Goal: Check status: Check status

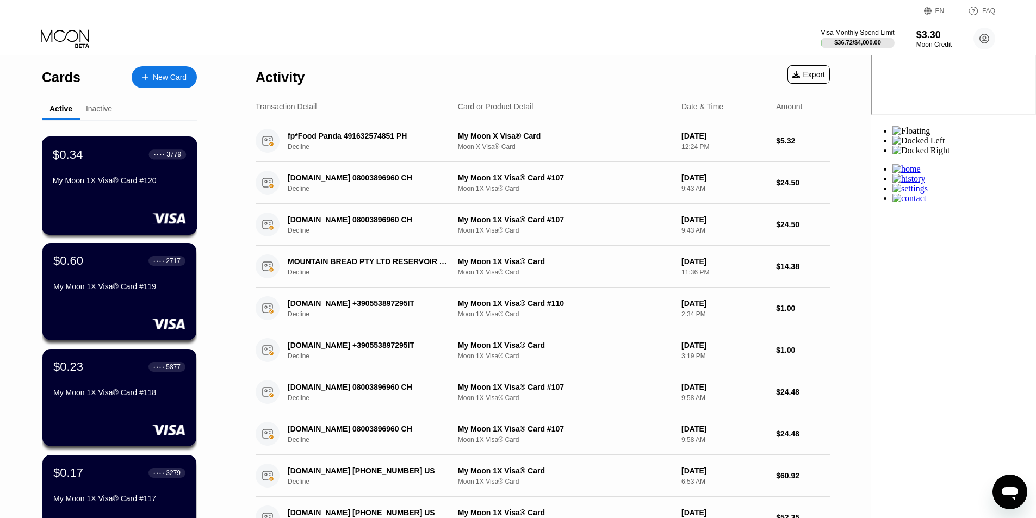
click at [62, 189] on div "My Moon 1X Visa® Card #120" at bounding box center [119, 182] width 133 height 13
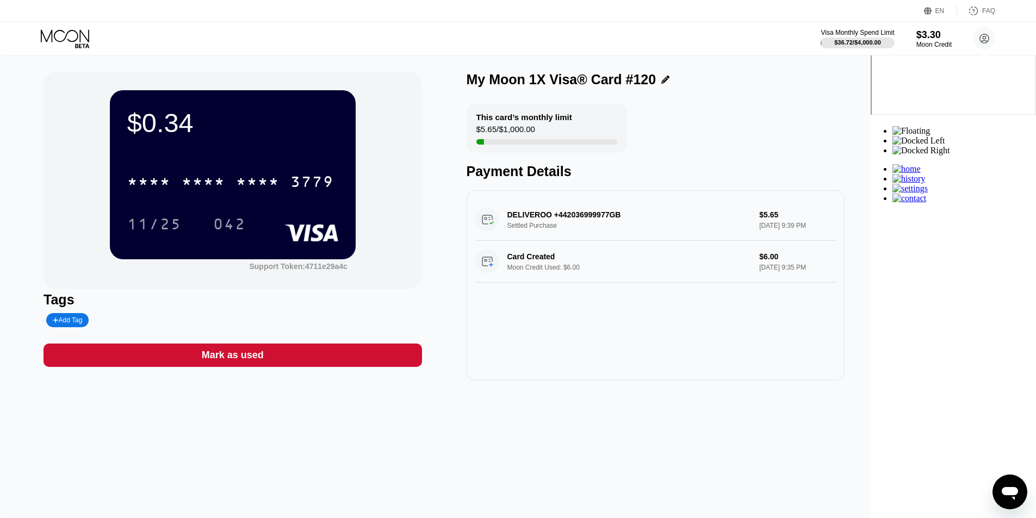
click at [338, 186] on div "* * * * * * * * * * * * 3779" at bounding box center [232, 178] width 211 height 37
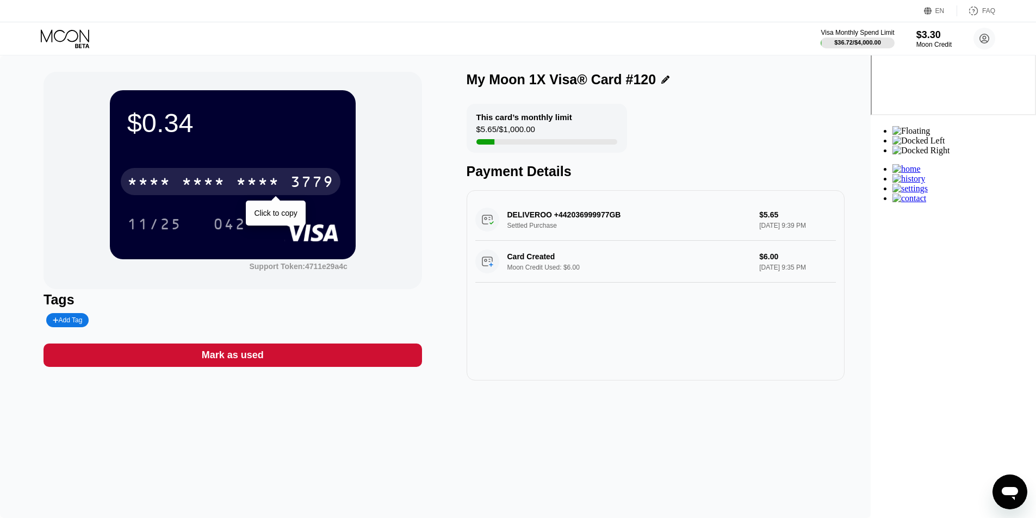
click at [334, 186] on div "3779" at bounding box center [311, 183] width 43 height 17
click at [282, 192] on div "* * * * * * * * * * * * 3779" at bounding box center [231, 181] width 220 height 27
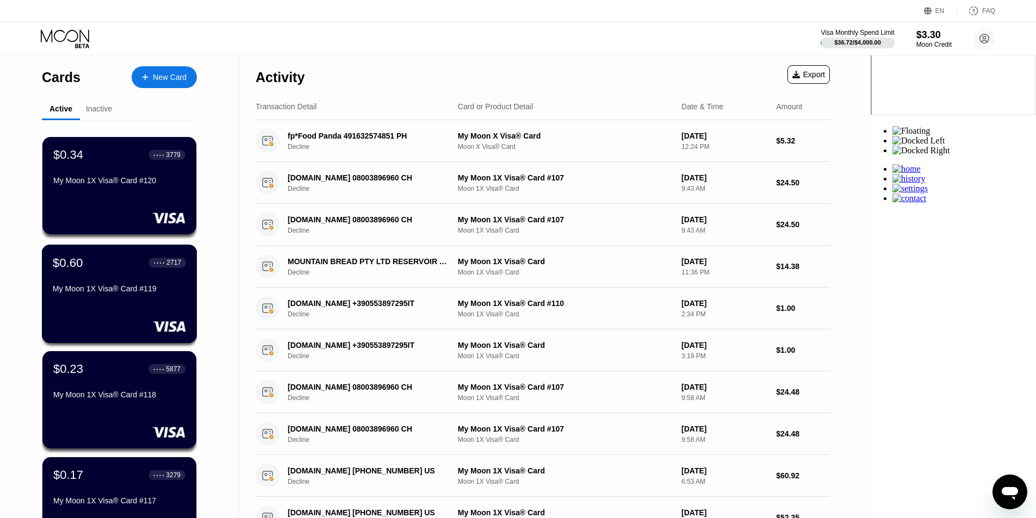
click at [157, 283] on div "$0.60 ● ● ● ● 2717 My Moon 1X Visa® Card #119" at bounding box center [119, 277] width 133 height 42
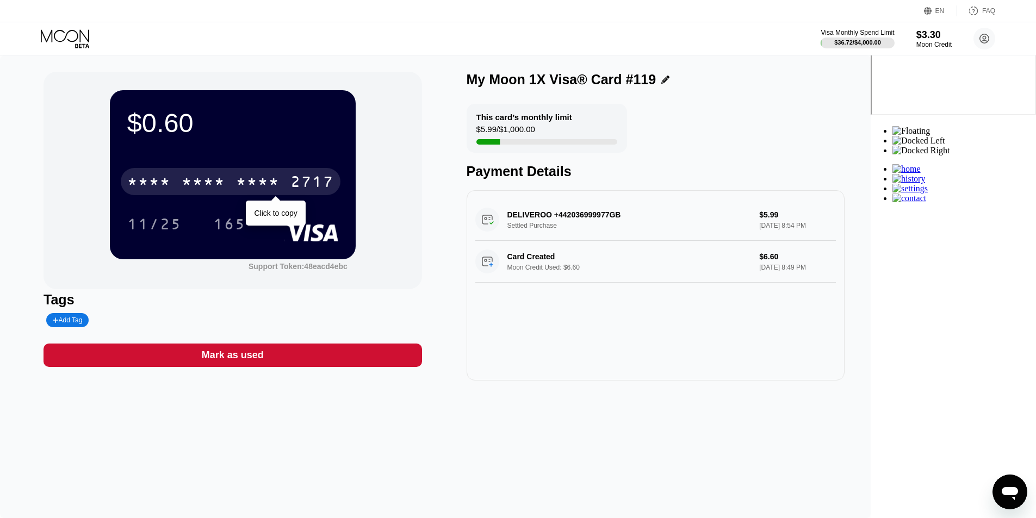
click at [279, 178] on div "* * * *" at bounding box center [257, 183] width 43 height 17
click at [279, 178] on div "2679" at bounding box center [257, 183] width 43 height 17
click at [280, 189] on div "* * * * * * * * * * * * 2717" at bounding box center [231, 181] width 220 height 27
click at [334, 179] on div "2717" at bounding box center [311, 183] width 43 height 17
